Goal: Information Seeking & Learning: Check status

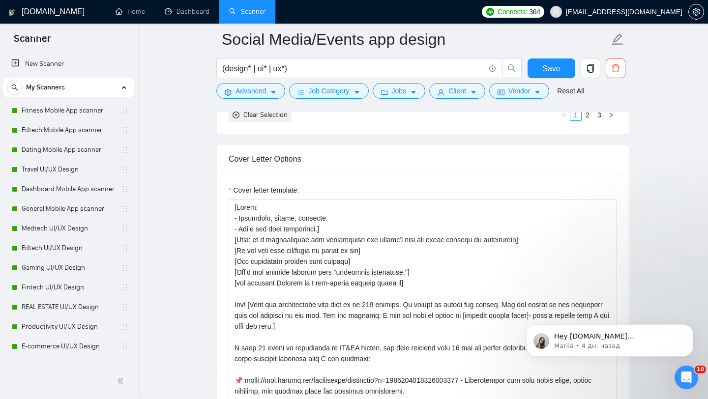
scroll to position [369, 0]
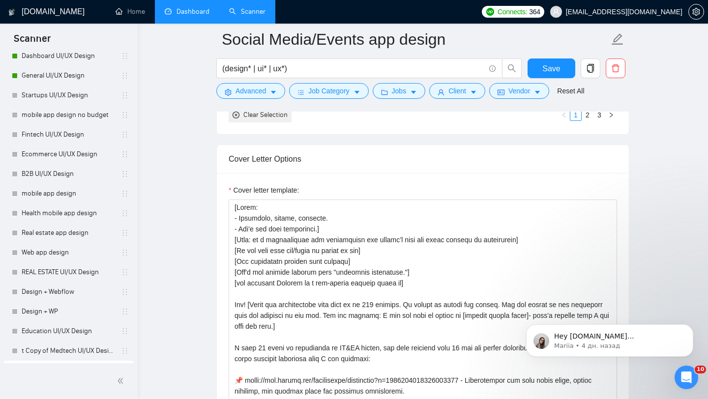
click at [185, 16] on link "Dashboard" at bounding box center [187, 11] width 45 height 8
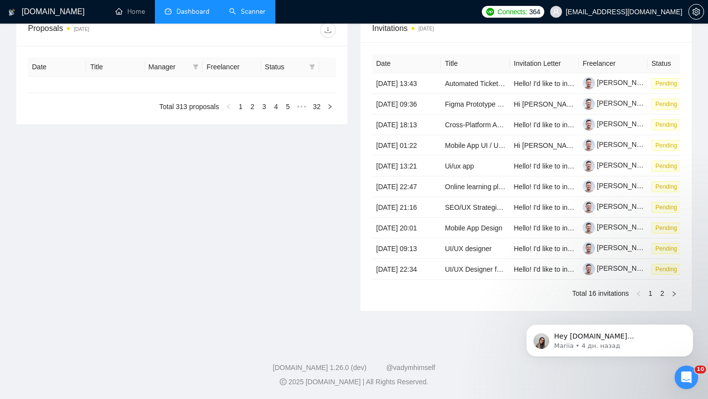
type input "2025-08-09"
type input "2025-09-08"
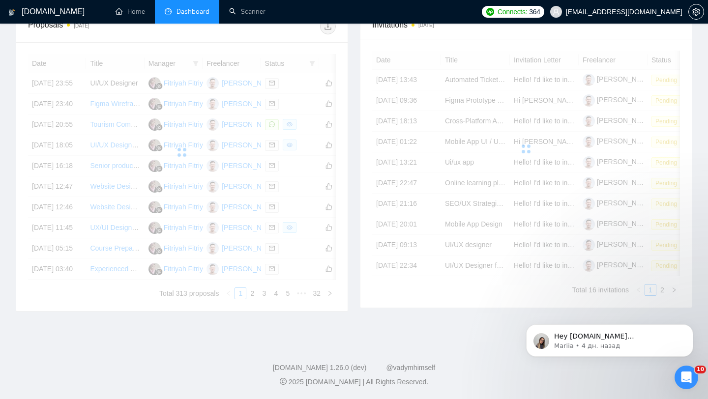
scroll to position [354, 0]
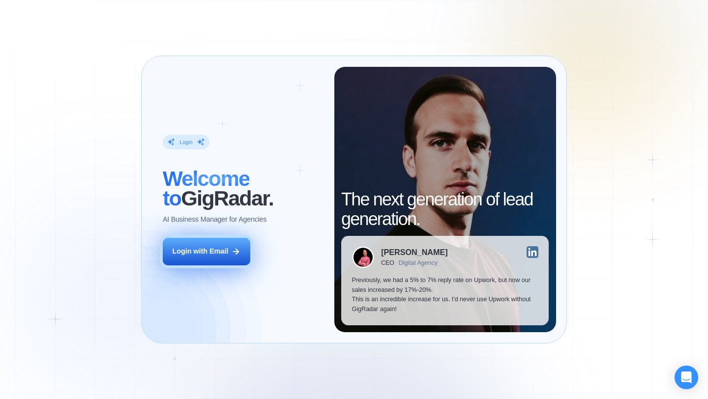
click at [245, 259] on button "Login with Email" at bounding box center [207, 252] width 88 height 28
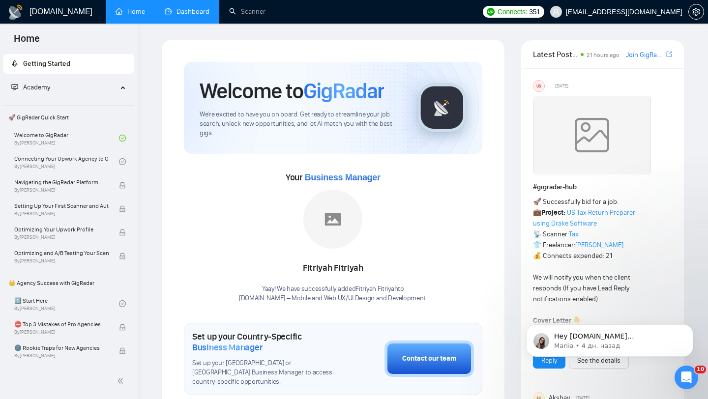
click at [177, 7] on link "Dashboard" at bounding box center [187, 11] width 45 height 8
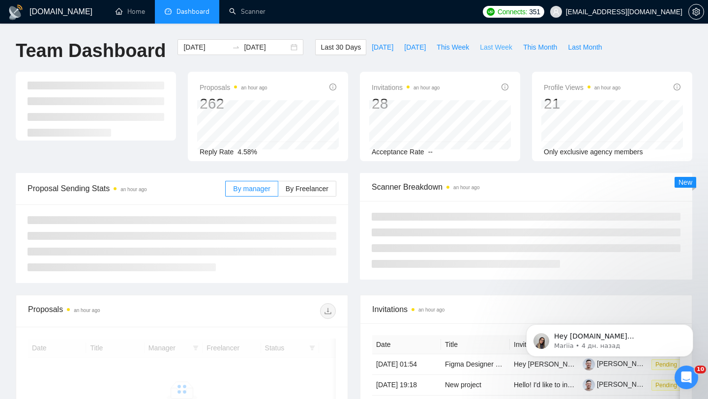
click at [493, 43] on span "Last Week" at bounding box center [496, 47] width 32 height 11
type input "2025-09-01"
type input "2025-09-07"
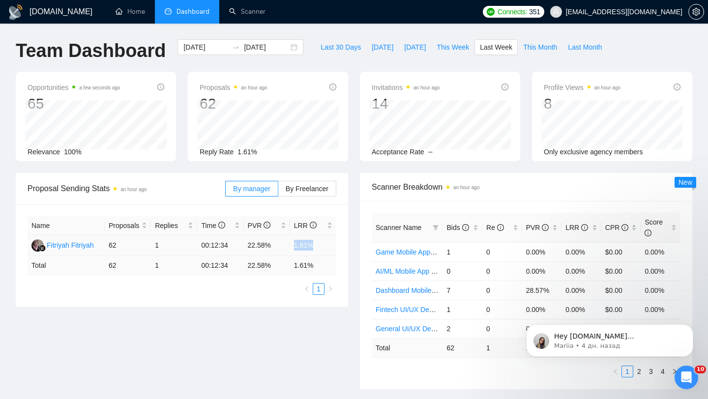
drag, startPoint x: 293, startPoint y: 246, endPoint x: 322, endPoint y: 247, distance: 29.5
click at [321, 246] on td "1.61%" at bounding box center [313, 246] width 46 height 21
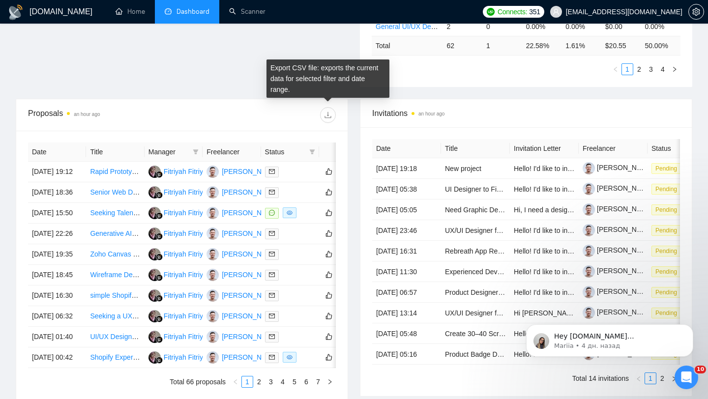
scroll to position [336, 0]
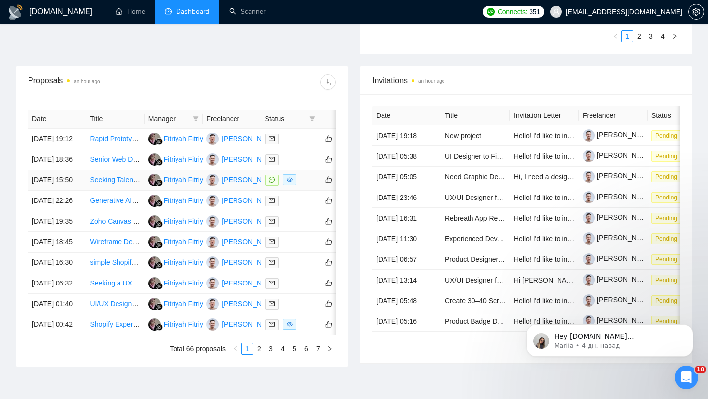
click at [308, 186] on div at bounding box center [290, 180] width 50 height 11
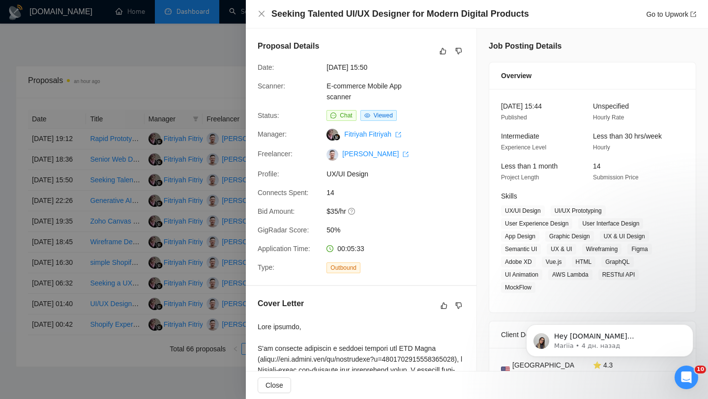
click at [206, 152] on div at bounding box center [354, 199] width 708 height 399
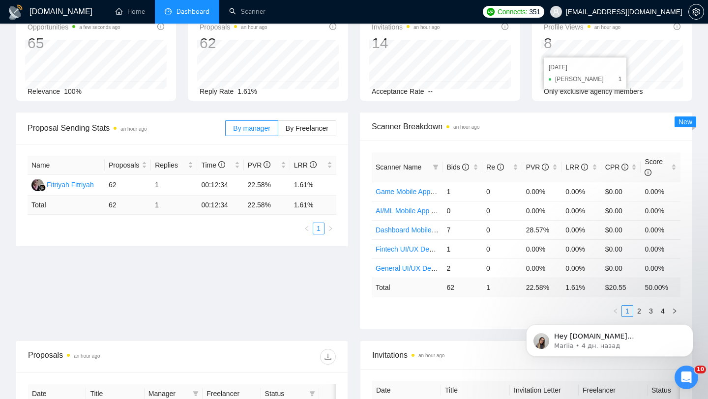
scroll to position [0, 0]
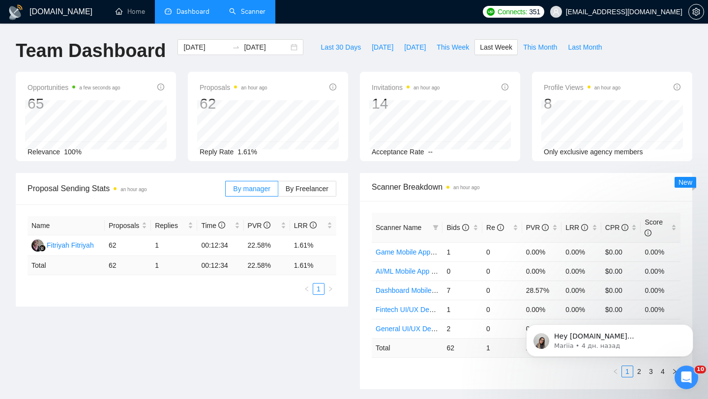
click at [255, 7] on link "Scanner" at bounding box center [247, 11] width 36 height 8
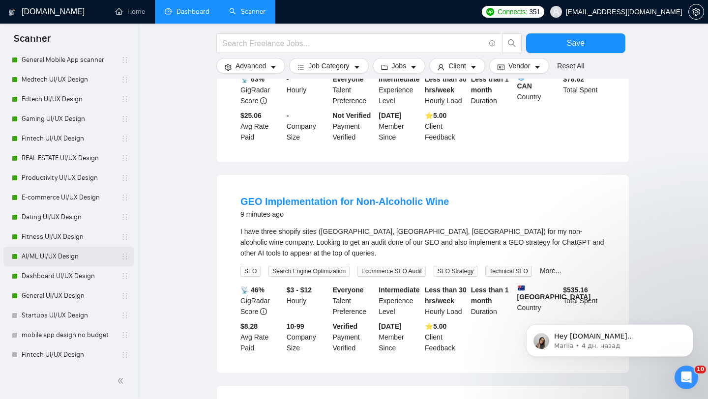
scroll to position [147, 0]
